Goal: Share content

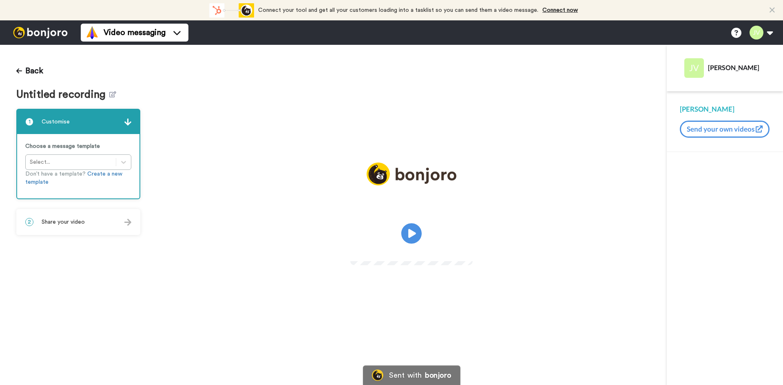
click at [68, 219] on span "Share your video" at bounding box center [63, 222] width 43 height 8
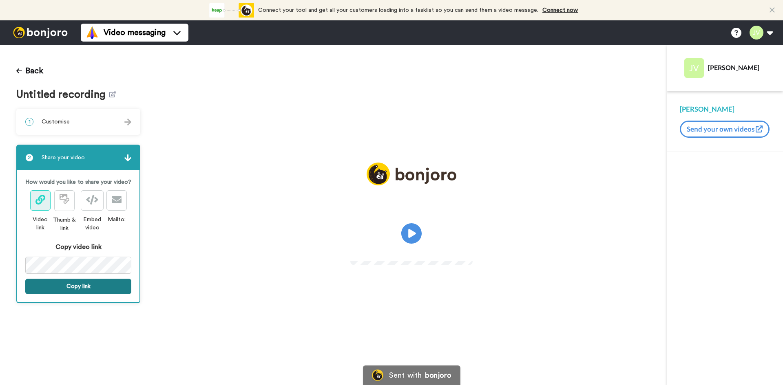
drag, startPoint x: 110, startPoint y: 286, endPoint x: 22, endPoint y: 287, distance: 87.6
click at [108, 286] on button "Copy link" at bounding box center [78, 286] width 106 height 15
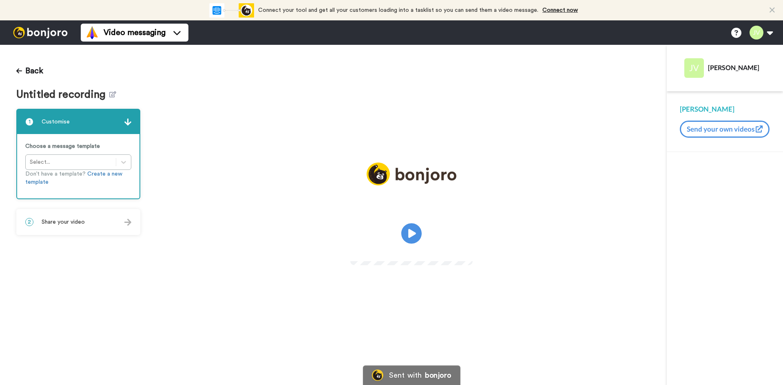
click at [90, 224] on div "2 Share your video" at bounding box center [78, 222] width 122 height 24
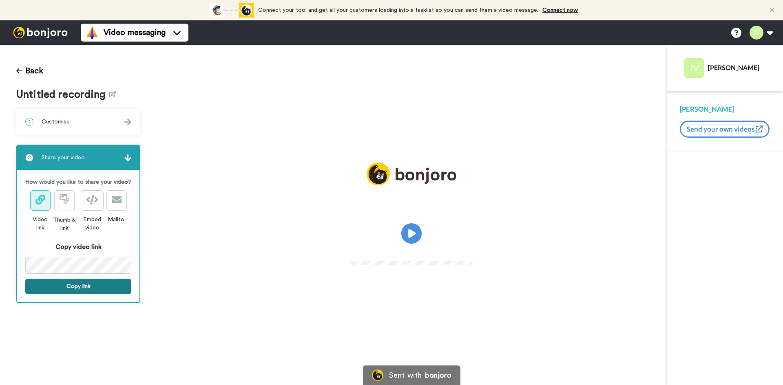
click at [81, 281] on button "Copy link" at bounding box center [78, 286] width 106 height 15
click at [72, 285] on button "Copy link" at bounding box center [78, 286] width 106 height 15
